Goal: Information Seeking & Learning: Learn about a topic

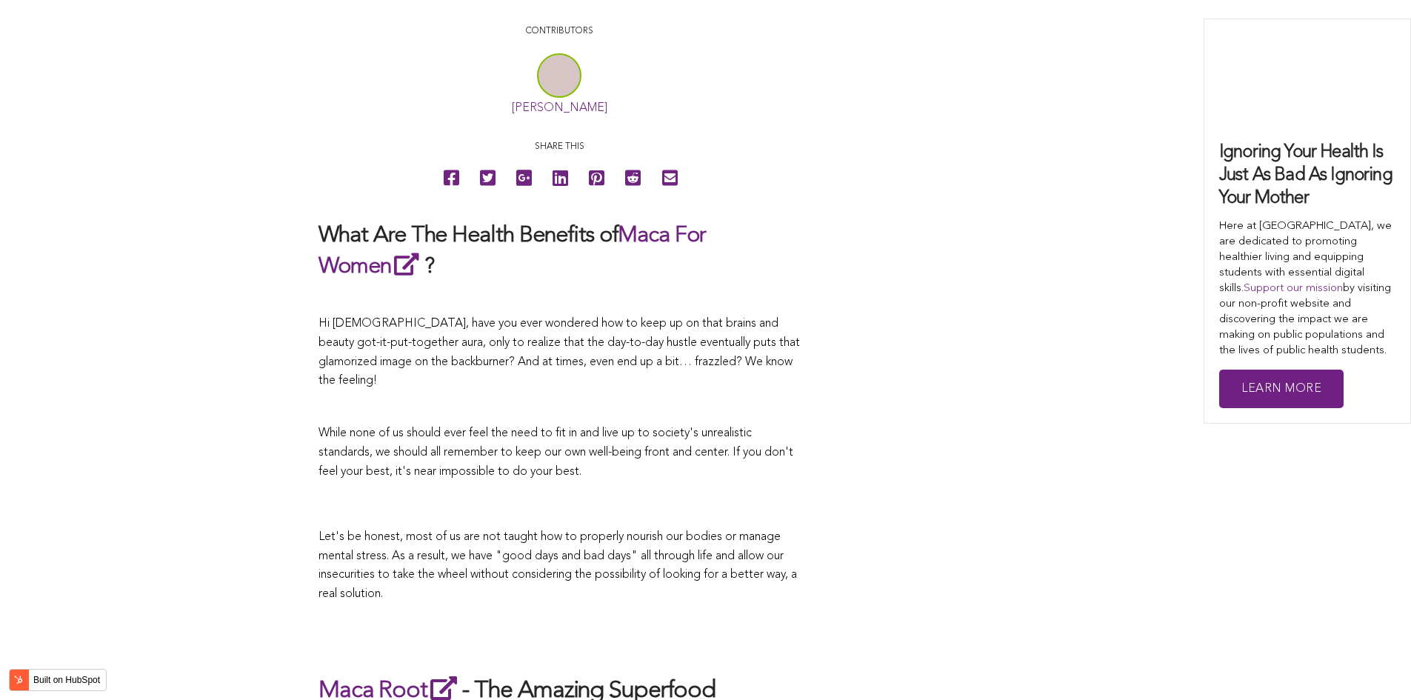
scroll to position [2868, 0]
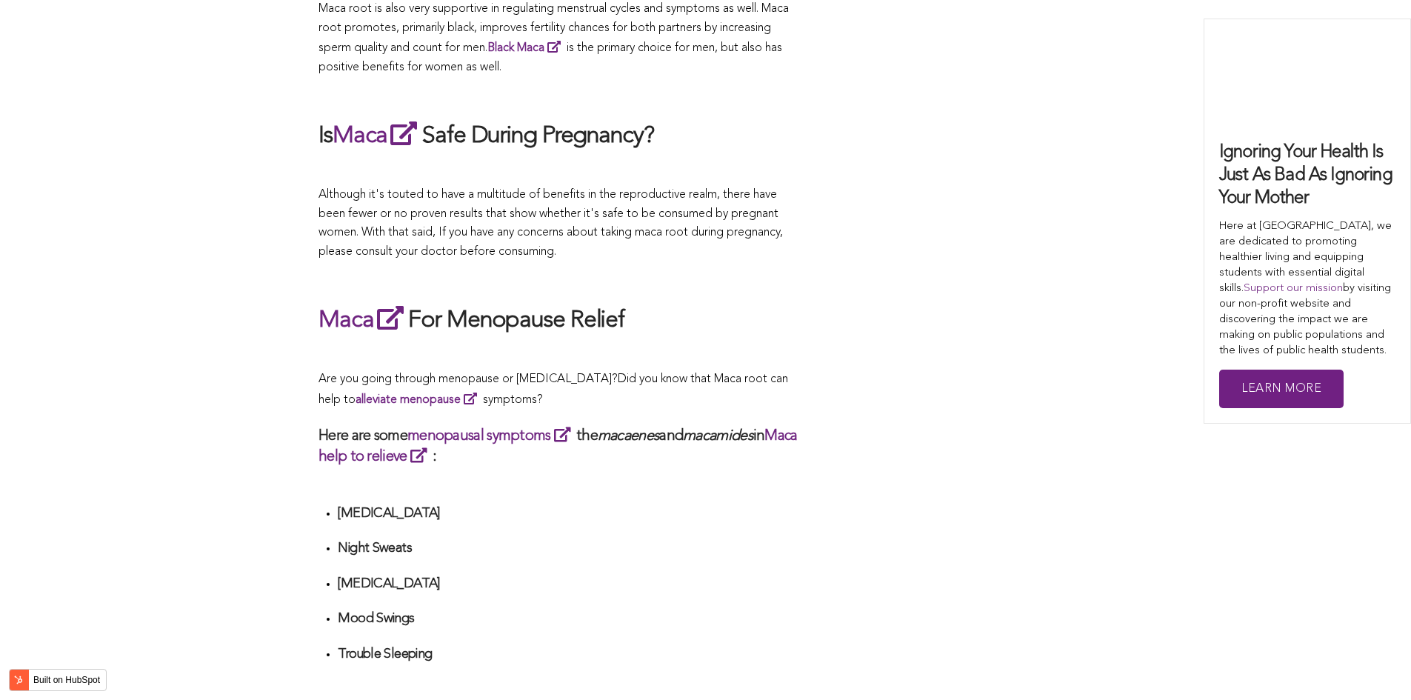
click at [477, 350] on span "What Are The Health Benefits of Maca For Women ? Hi [DEMOGRAPHIC_DATA], have yo…" at bounding box center [558, 466] width 481 height 5041
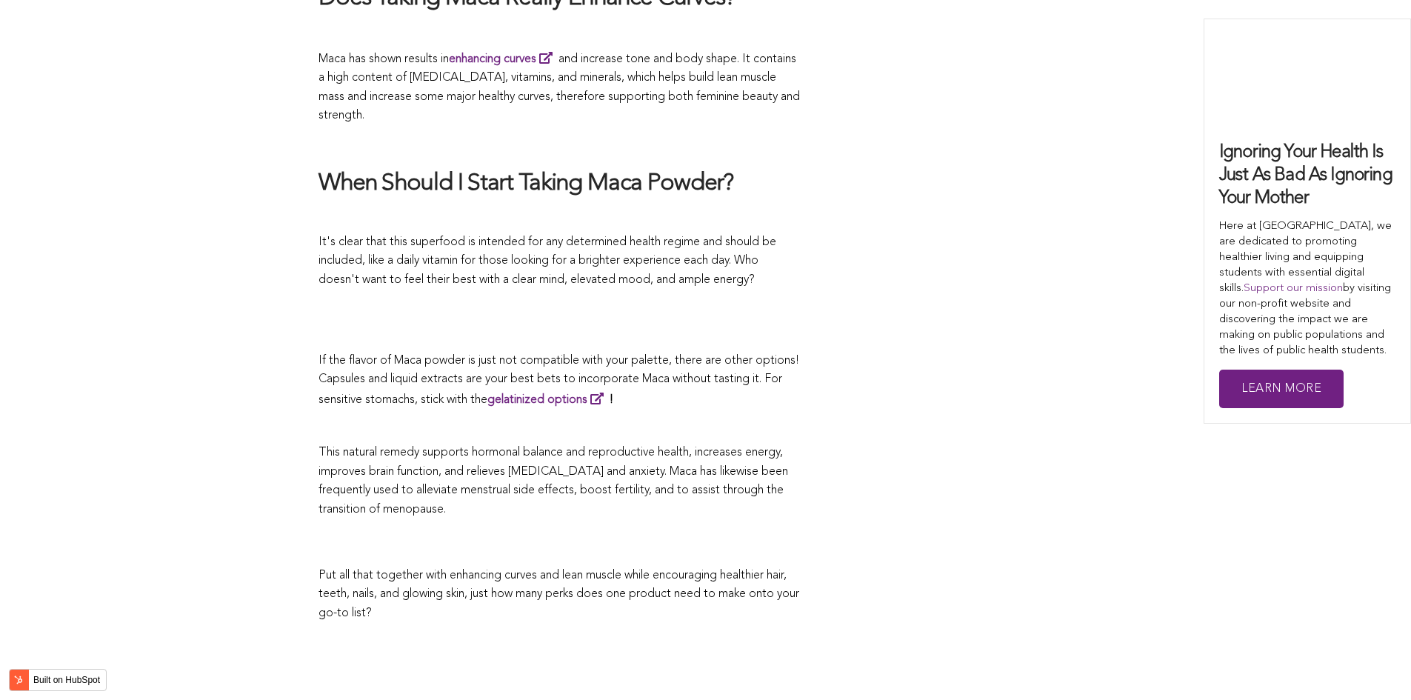
click at [684, 352] on p "If the flavor of Maca powder is just not compatible with your palette, there ar…" at bounding box center [558, 381] width 481 height 59
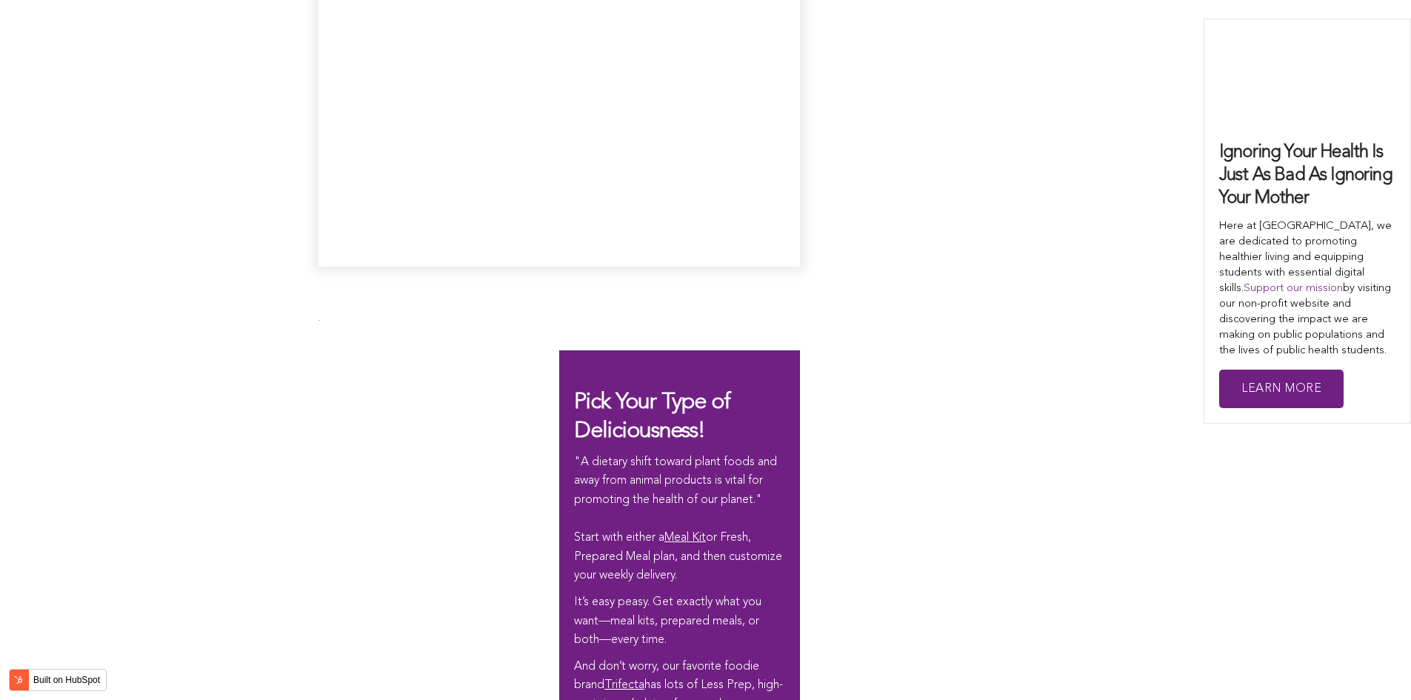
scroll to position [2941, 0]
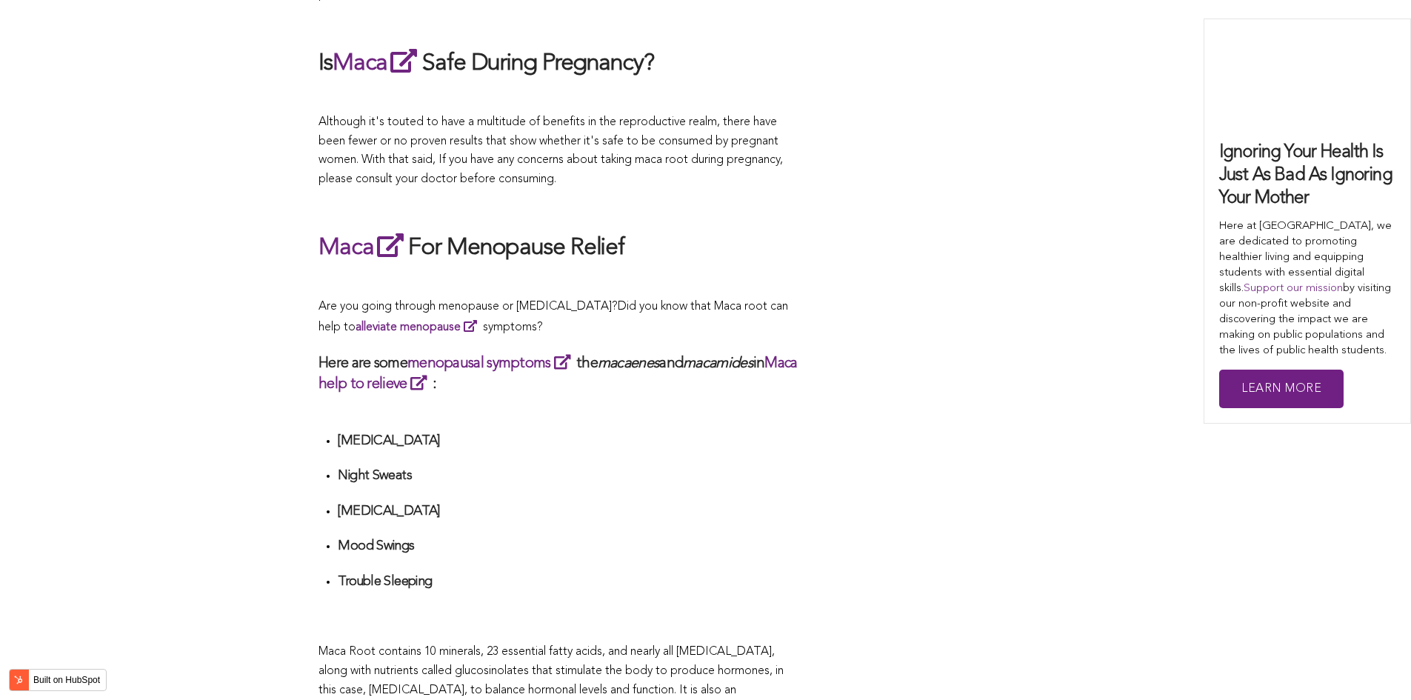
click at [683, 352] on h3 "Here are some menopausal symptoms the macaenes and macamides in Maca help to re…" at bounding box center [558, 372] width 481 height 41
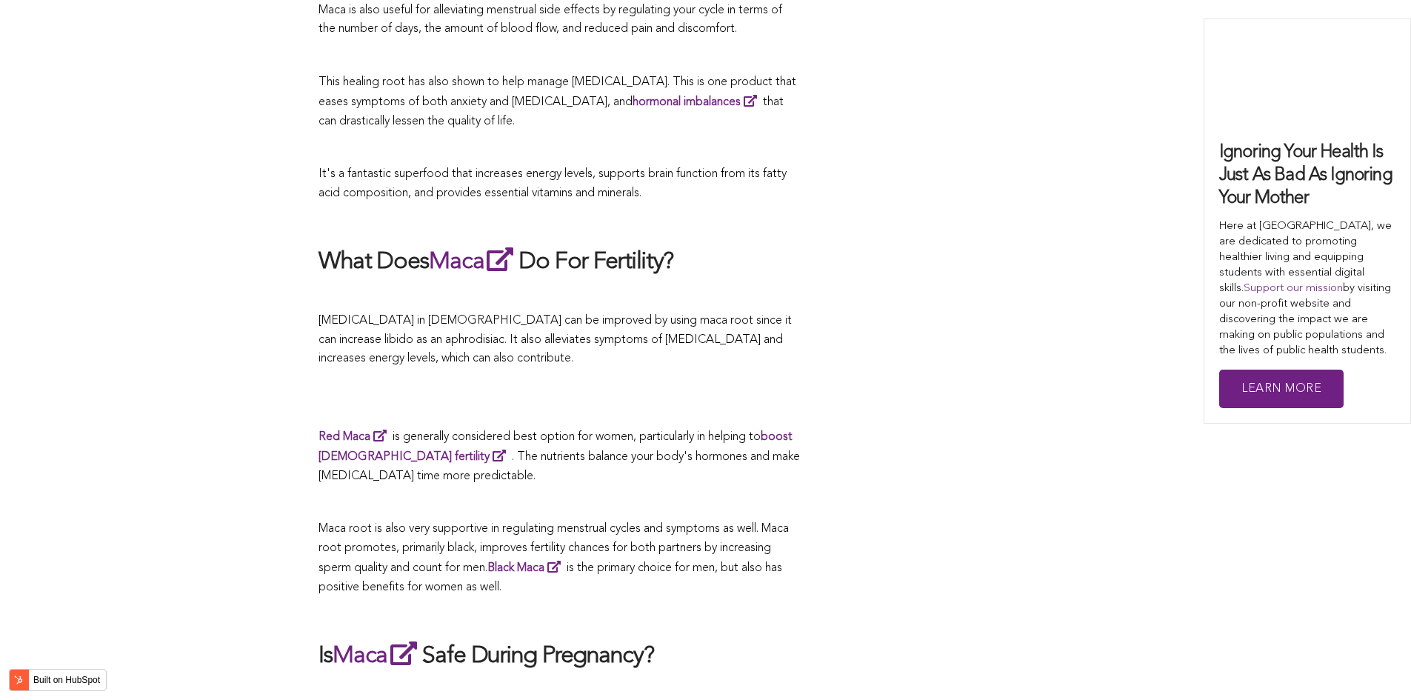
scroll to position [3471, 0]
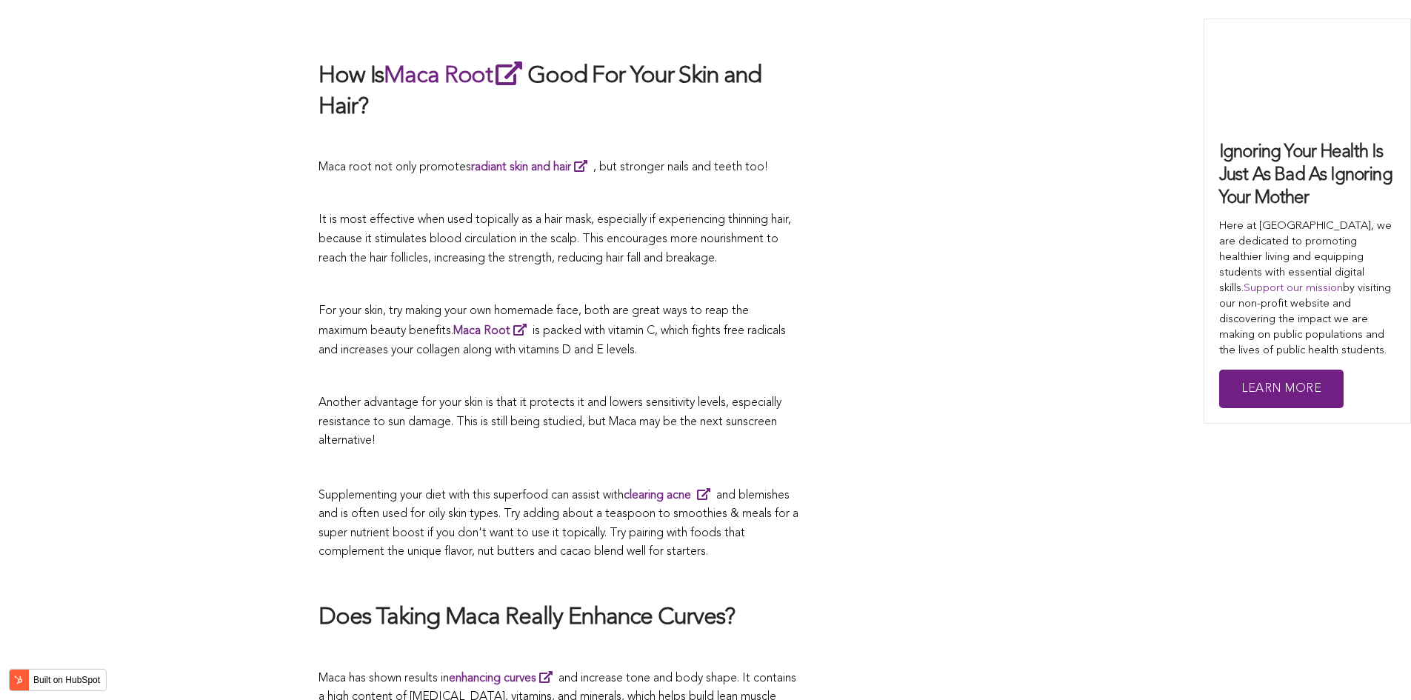
click at [672, 397] on span "Another advantage for your skin is that it protects it and lowers sensitivity l…" at bounding box center [549, 422] width 463 height 50
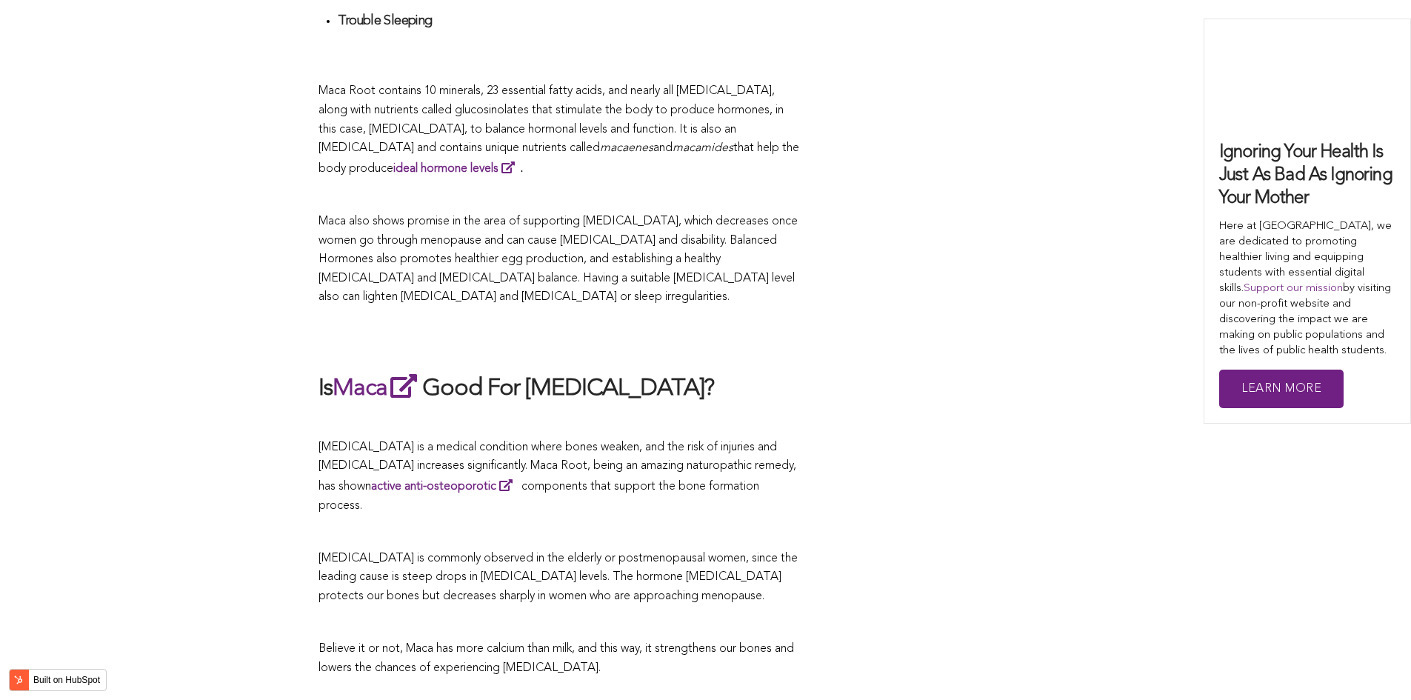
scroll to position [3353, 0]
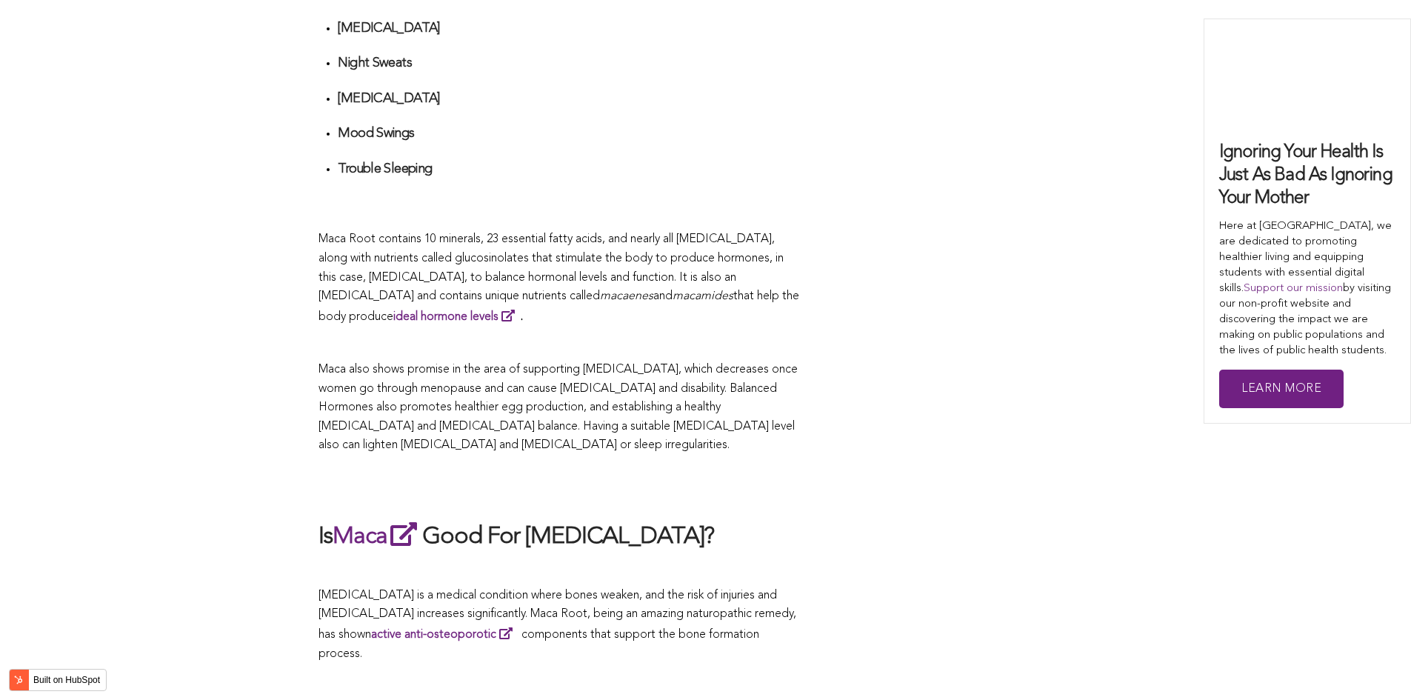
click at [638, 20] on h4 "[MEDICAL_DATA]" at bounding box center [569, 28] width 462 height 17
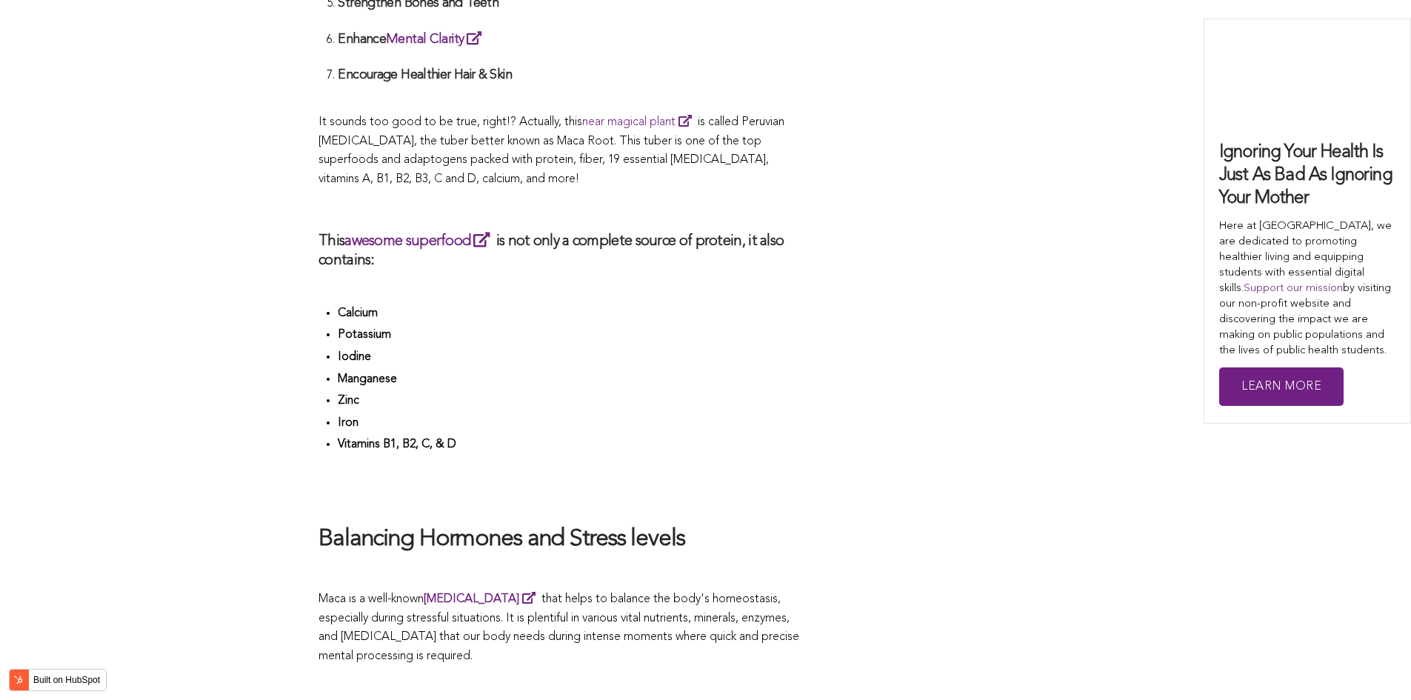
scroll to position [3035, 0]
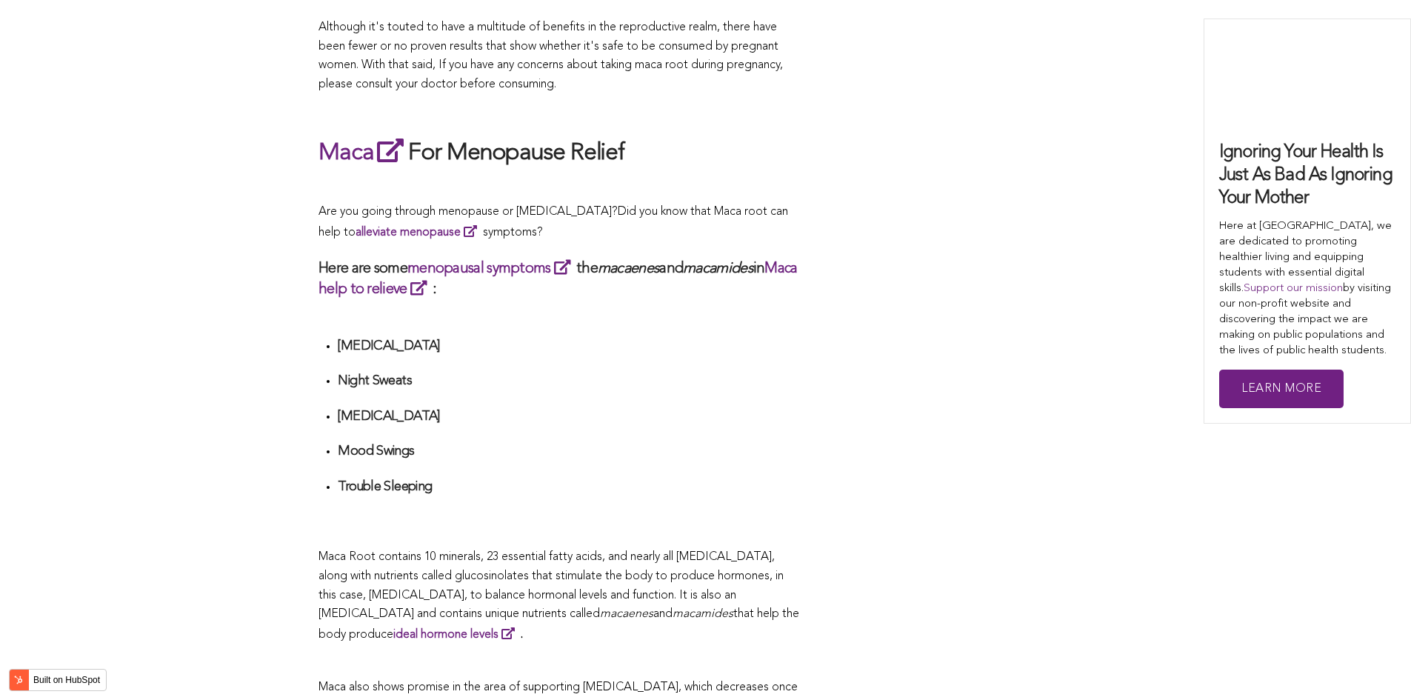
click at [833, 350] on div "CONTRIBUTORS [PERSON_NAME] Share this What Are The Health Benefits of Maca For …" at bounding box center [705, 200] width 774 height 5238
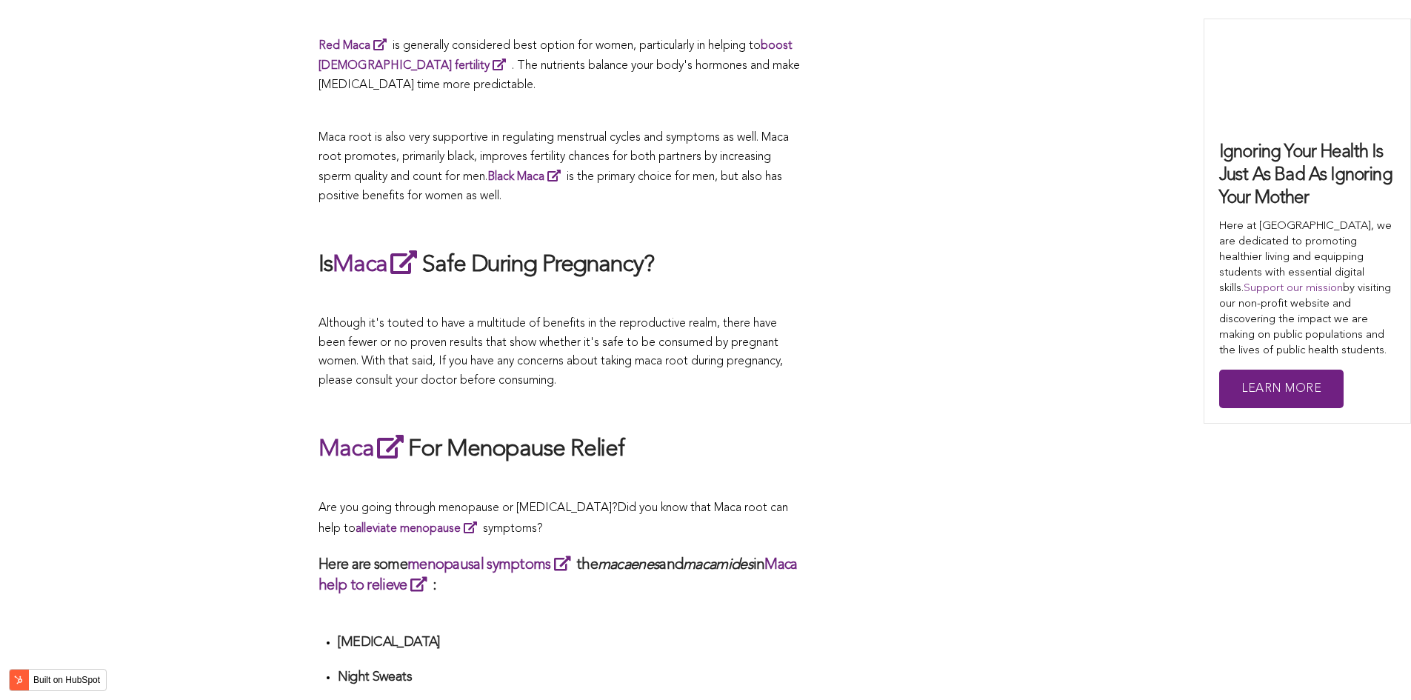
scroll to position [2665, 0]
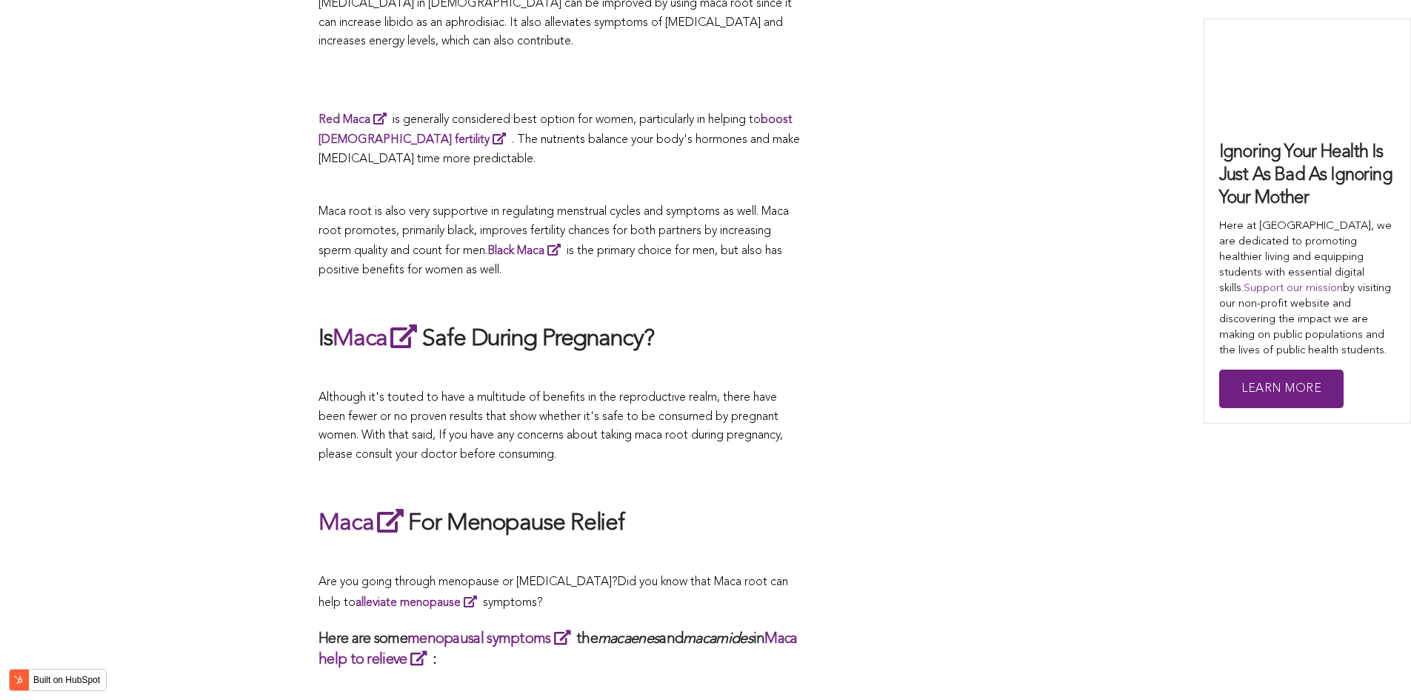
click at [481, 509] on h2 "Maca For Menopause Relief" at bounding box center [558, 523] width 481 height 34
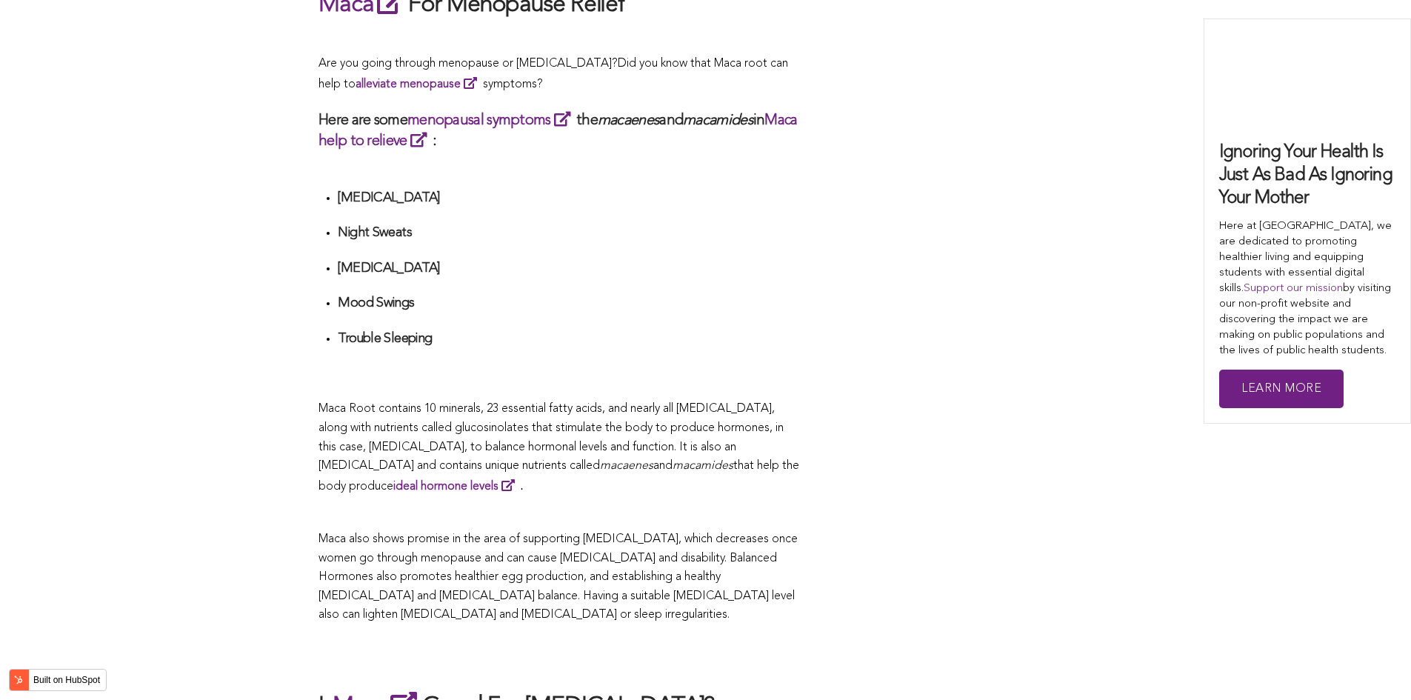
scroll to position [3258, 0]
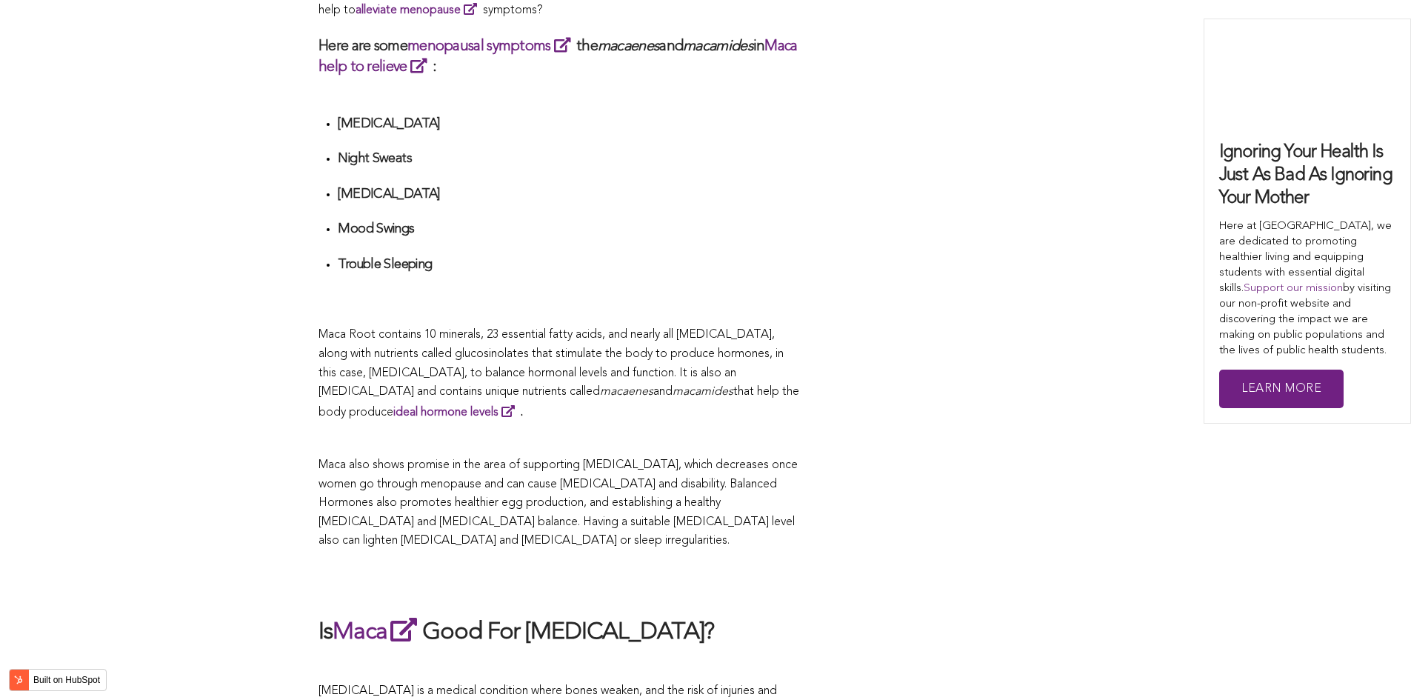
click at [584, 362] on p "Maca Root contains 10 minerals, 23 essential fatty acids, and nearly all [MEDIC…" at bounding box center [558, 374] width 481 height 96
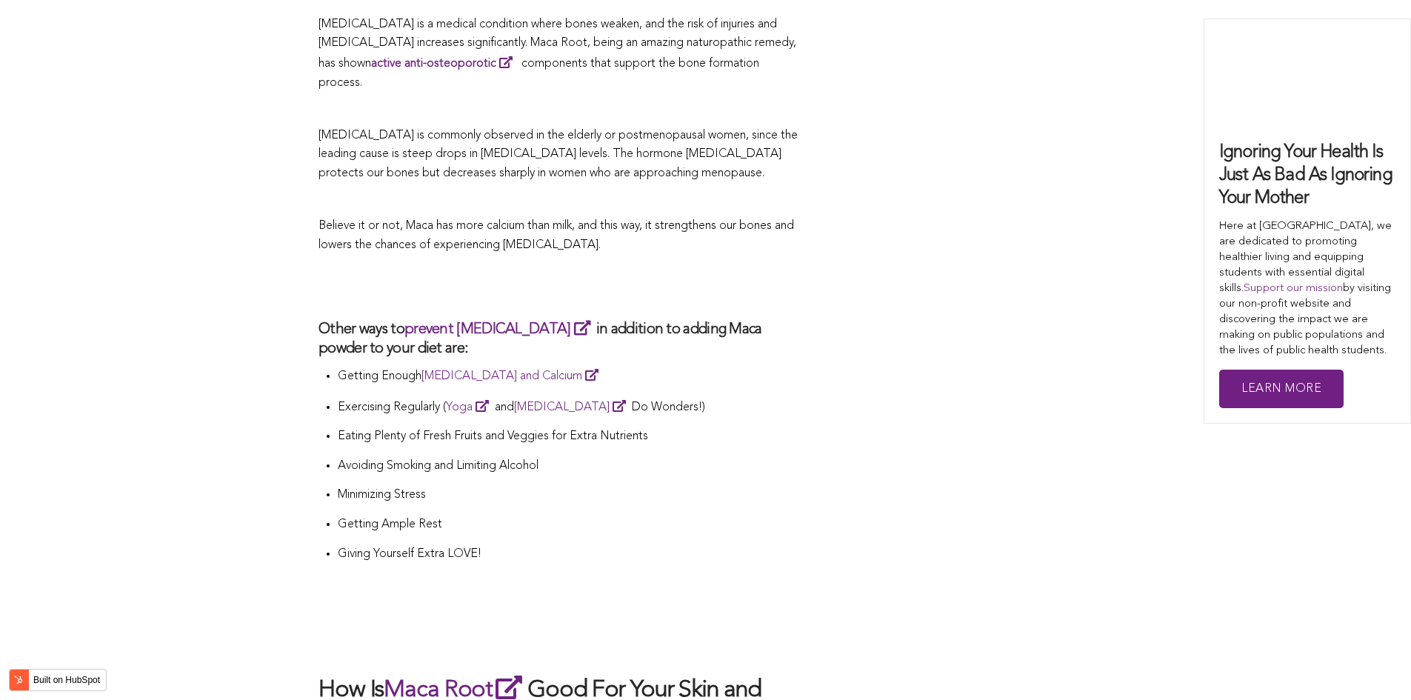
scroll to position [3998, 0]
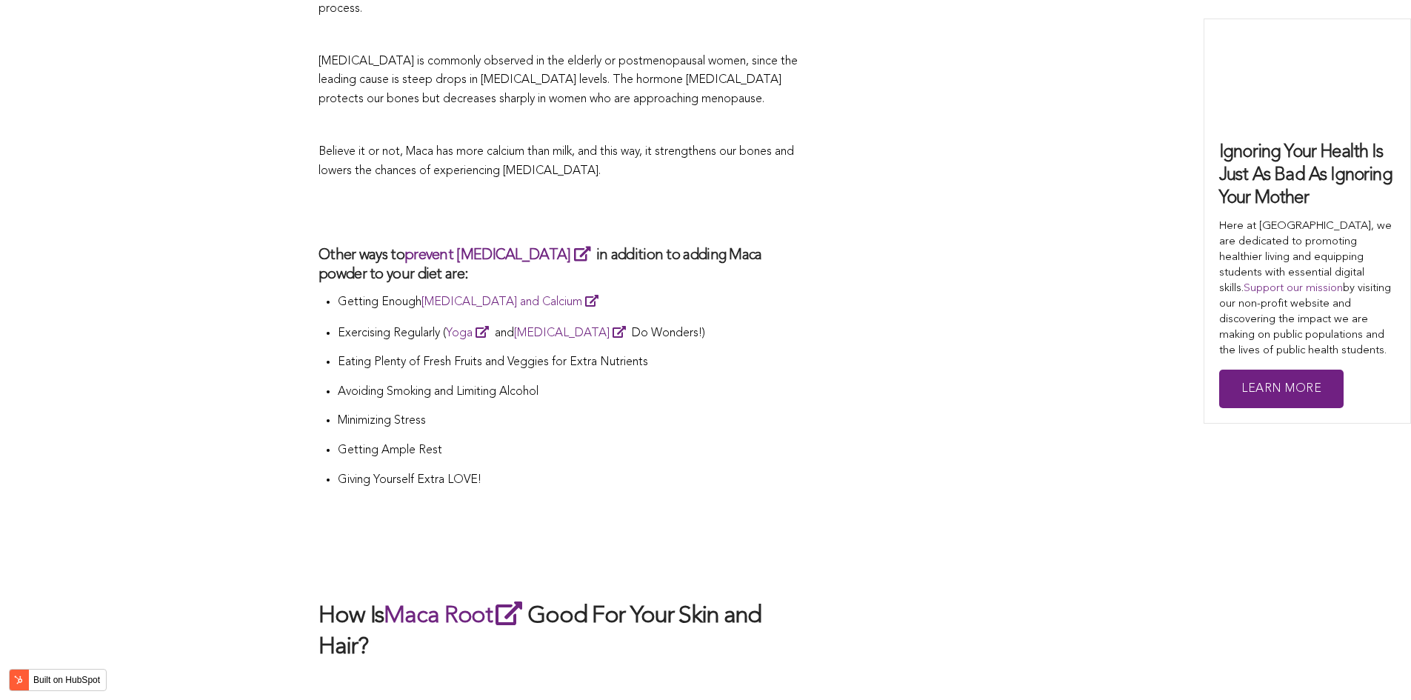
click at [641, 117] on p at bounding box center [558, 126] width 481 height 19
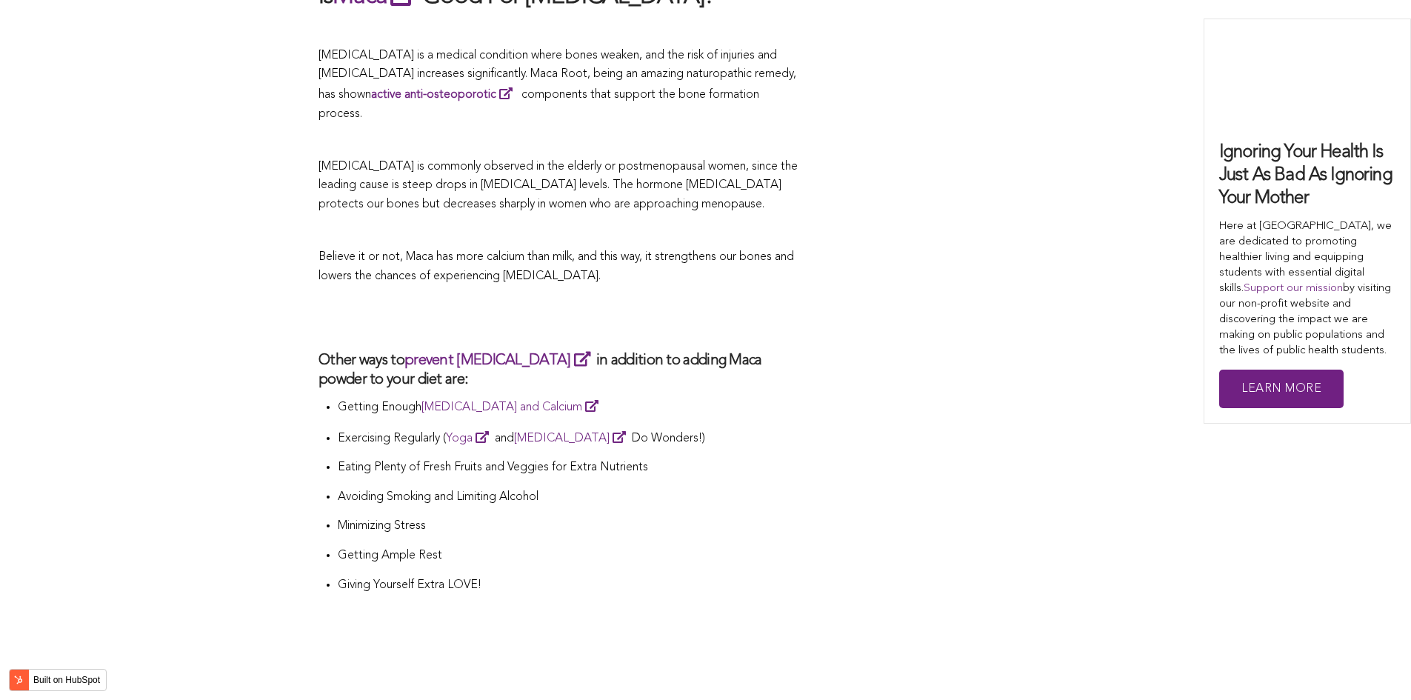
scroll to position [3967, 0]
